Goal: Navigation & Orientation: Go to known website

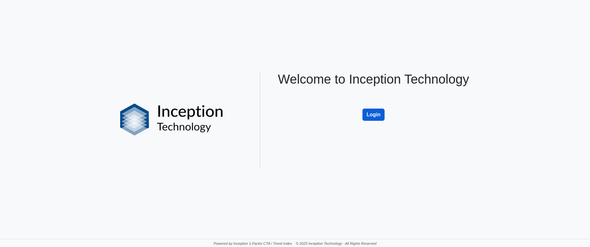
click at [373, 118] on button "Login" at bounding box center [374, 115] width 22 height 12
